Goal: Information Seeking & Learning: Learn about a topic

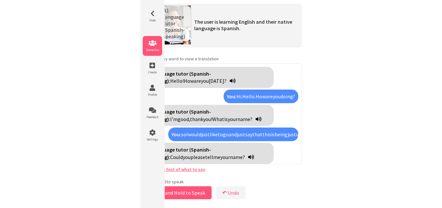
scroll to position [499, 0]
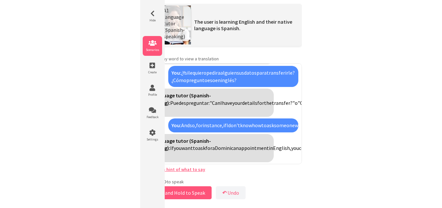
click at [153, 42] on icon at bounding box center [152, 43] width 19 height 6
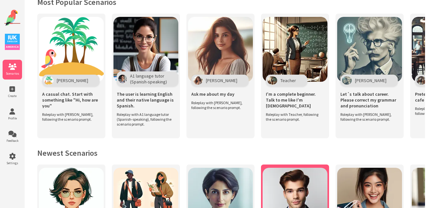
scroll to position [151, 0]
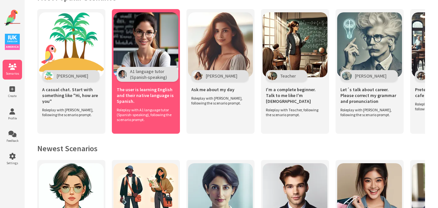
click at [146, 50] on img at bounding box center [145, 44] width 65 height 65
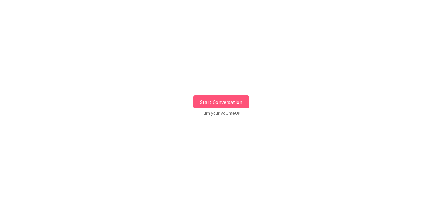
click at [231, 105] on button "Start Conversation" at bounding box center [221, 101] width 55 height 13
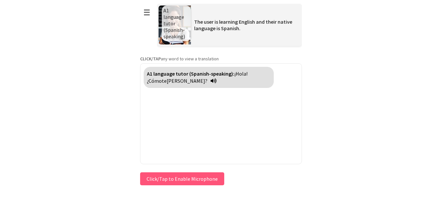
click at [168, 178] on button "Click/Tap to Enable Microphone" at bounding box center [182, 178] width 84 height 13
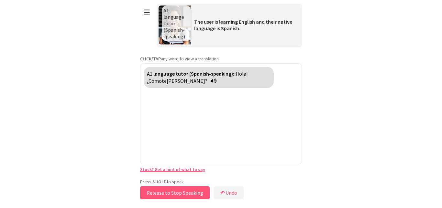
click at [161, 190] on button "Release to Stop Speaking" at bounding box center [175, 192] width 70 height 13
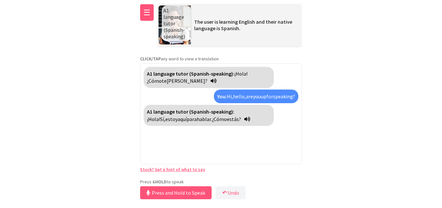
click at [146, 10] on button "☰" at bounding box center [147, 12] width 14 height 17
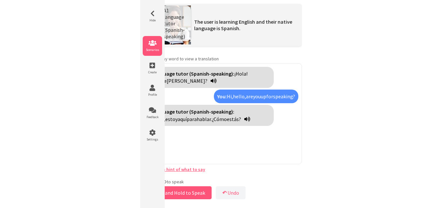
click at [151, 48] on span "Scenarios" at bounding box center [152, 50] width 19 height 4
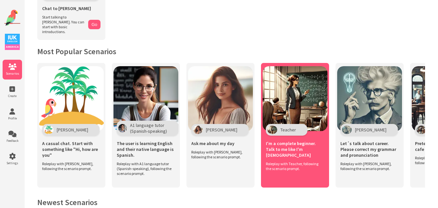
scroll to position [97, 0]
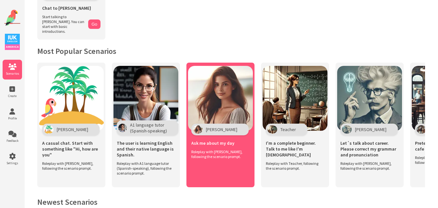
click at [237, 92] on img at bounding box center [220, 98] width 65 height 65
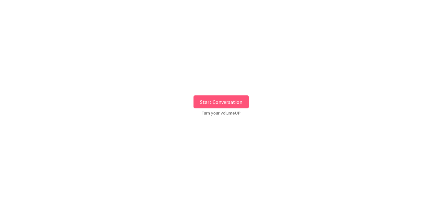
click at [231, 100] on button "Start Conversation" at bounding box center [221, 101] width 55 height 13
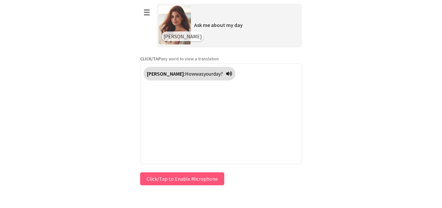
click at [170, 180] on button "Click/Tap to Enable Microphone" at bounding box center [182, 178] width 84 height 13
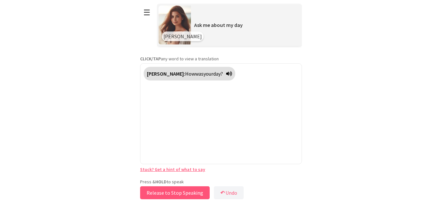
click at [168, 189] on button "Release to Stop Speaking" at bounding box center [175, 192] width 70 height 13
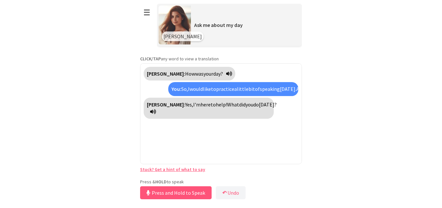
click at [152, 169] on link "Stuck? Get a hint of what to say" at bounding box center [172, 169] width 65 height 6
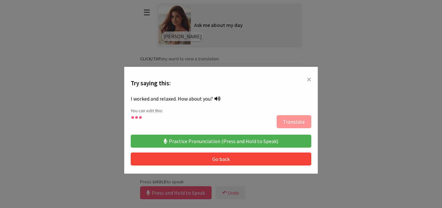
click at [229, 140] on button "Practice Pronunciation (Press and Hold to Speak)" at bounding box center [221, 140] width 181 height 13
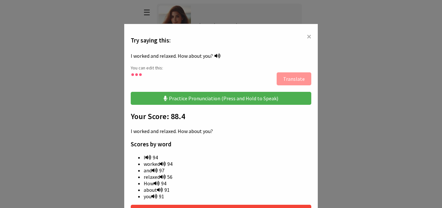
scroll to position [126, 0]
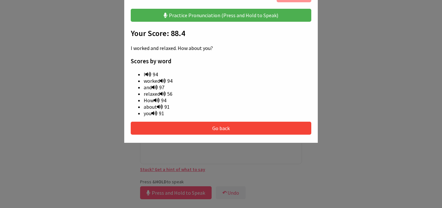
click at [222, 128] on button "Go back" at bounding box center [221, 127] width 181 height 13
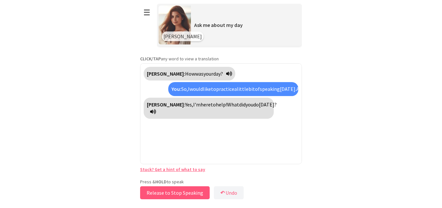
click at [179, 191] on button "Release to Stop Speaking" at bounding box center [175, 192] width 70 height 13
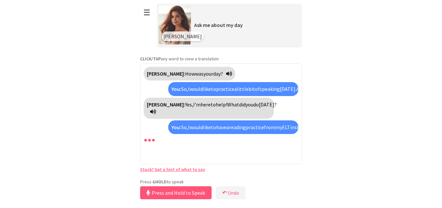
scroll to position [9, 0]
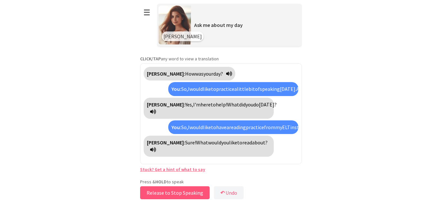
click at [179, 191] on button "Release to Stop Speaking" at bounding box center [175, 192] width 70 height 13
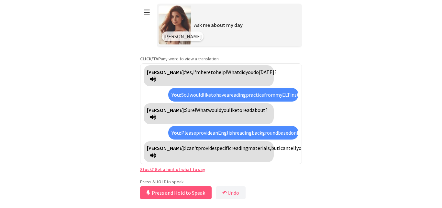
scroll to position [76, 0]
click at [141, 8] on button "☰" at bounding box center [147, 12] width 14 height 17
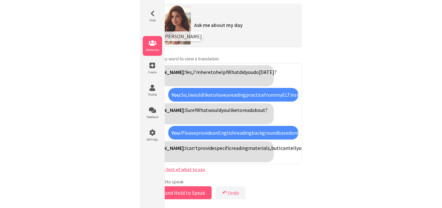
click at [155, 47] on li "Scenarios" at bounding box center [152, 46] width 19 height 20
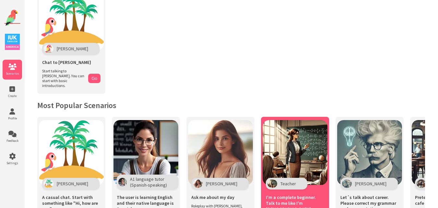
scroll to position [83, 0]
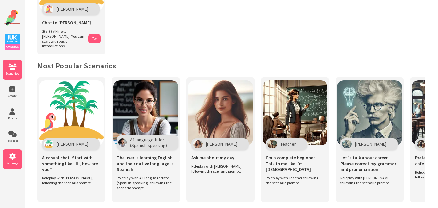
click at [13, 154] on icon at bounding box center [12, 156] width 19 height 6
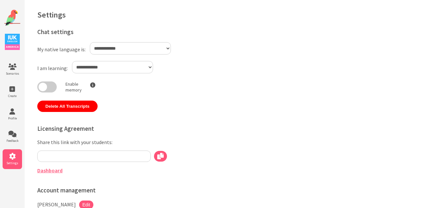
type input "**********"
select select "**"
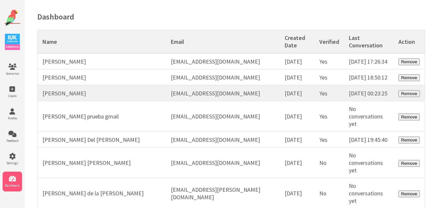
drag, startPoint x: 368, startPoint y: 107, endPoint x: 375, endPoint y: 112, distance: 8.8
click at [375, 101] on td "[DATE] 00:23:25" at bounding box center [369, 93] width 50 height 16
click at [370, 101] on td "[DATE] 00:23:25" at bounding box center [369, 93] width 50 height 16
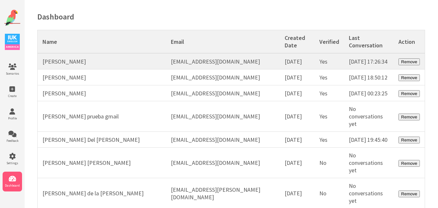
drag, startPoint x: 347, startPoint y: 70, endPoint x: 373, endPoint y: 71, distance: 25.6
click at [373, 69] on td "[DATE] 17:26:34" at bounding box center [369, 61] width 50 height 16
